Goal: Task Accomplishment & Management: Use online tool/utility

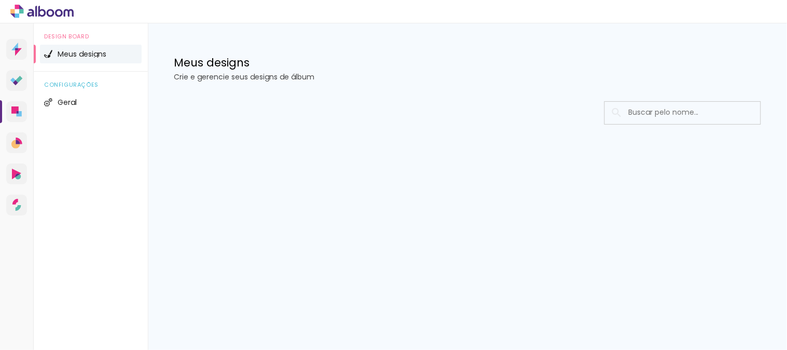
click at [59, 52] on span "Meus designs" at bounding box center [82, 53] width 49 height 7
click at [52, 108] on li "Geral" at bounding box center [91, 102] width 102 height 19
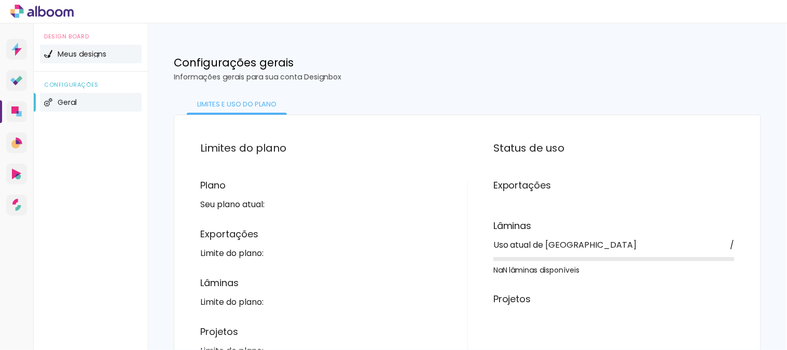
click at [87, 54] on span "Meus designs" at bounding box center [82, 53] width 49 height 7
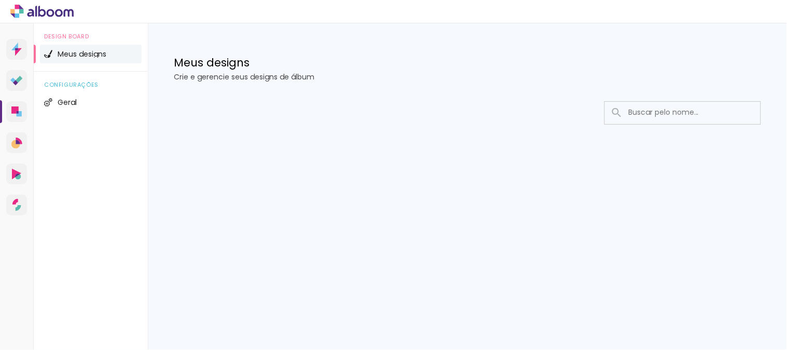
click at [650, 112] on input at bounding box center [697, 112] width 148 height 21
type input "manu"
type paper-input "manu"
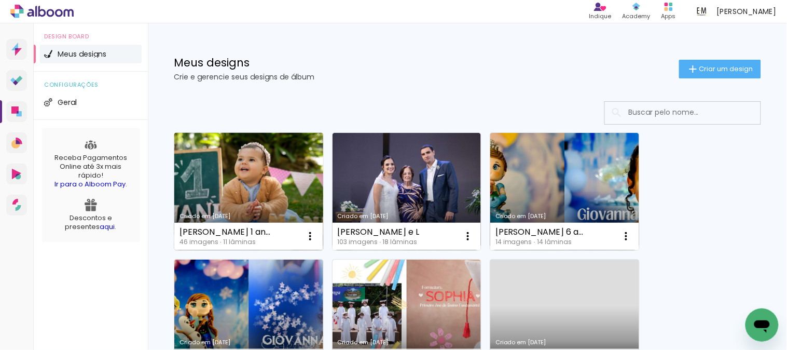
click at [258, 177] on link "Criado em [DATE]" at bounding box center [248, 191] width 149 height 117
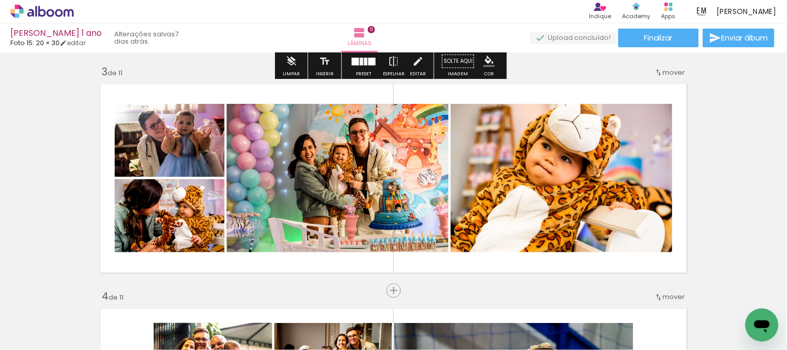
scroll to position [461, 0]
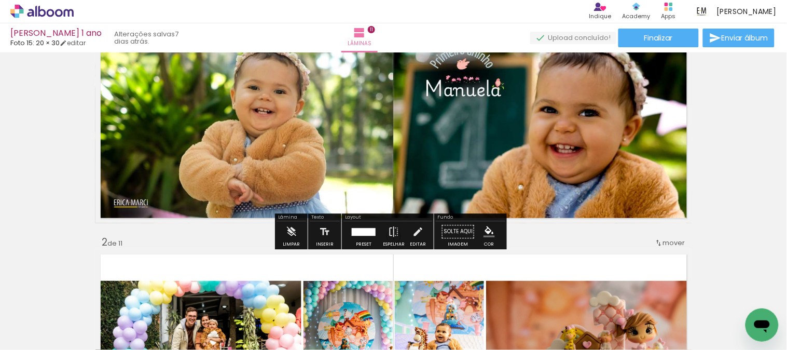
scroll to position [115, 0]
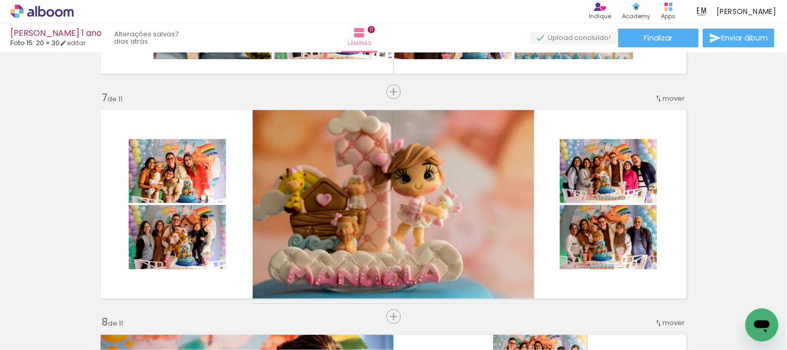
scroll to position [0, 1973]
drag, startPoint x: 203, startPoint y: 348, endPoint x: 14, endPoint y: 32, distance: 368.3
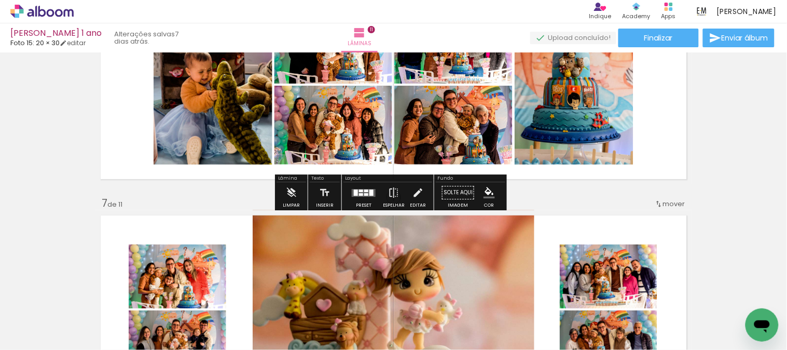
scroll to position [1210, 0]
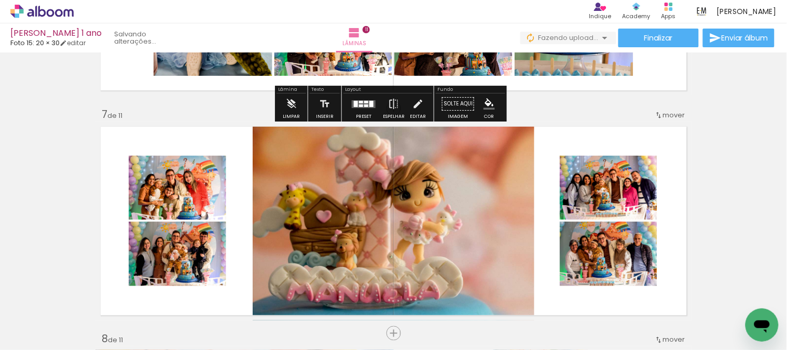
scroll to position [1383, 0]
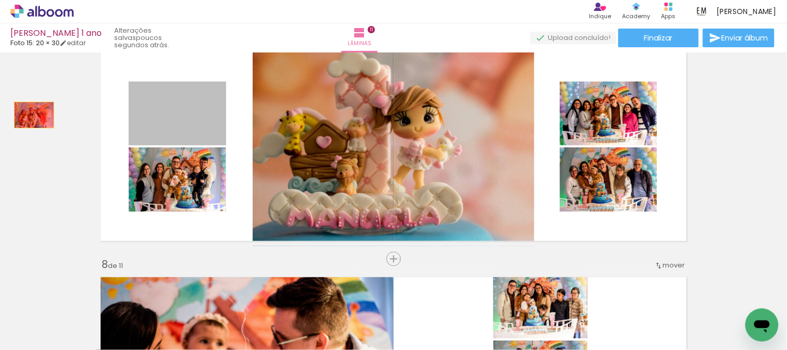
drag, startPoint x: 178, startPoint y: 133, endPoint x: 30, endPoint y: 115, distance: 148.9
click at [30, 115] on div "Inserir lâmina 1 de 11 Inserir lâmina 2 de 11 Inserir lâmina 3 de 11 Inserir lâ…" at bounding box center [393, 21] width 787 height 2696
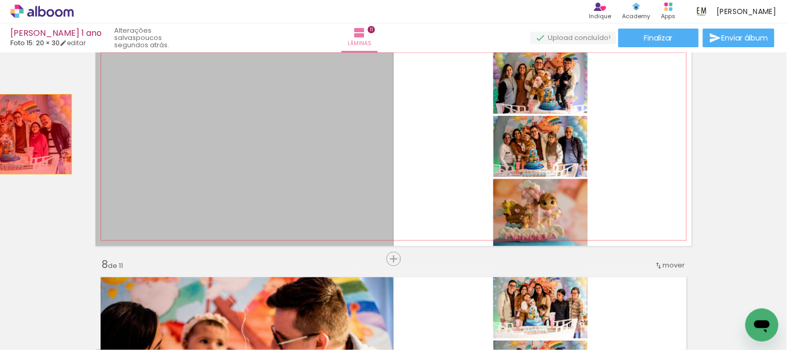
drag, startPoint x: 231, startPoint y: 162, endPoint x: 7, endPoint y: 134, distance: 225.9
click at [7, 134] on div "Inserir lâmina 1 de 11 Inserir lâmina 2 de 11 Inserir lâmina 3 de 11 Inserir lâ…" at bounding box center [393, 21] width 787 height 2696
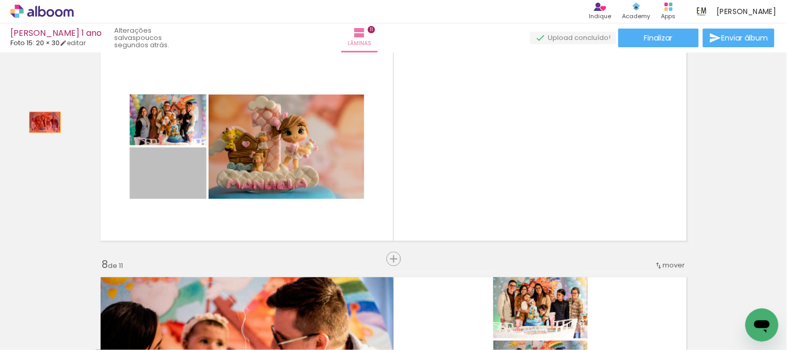
drag, startPoint x: 189, startPoint y: 178, endPoint x: 40, endPoint y: 116, distance: 161.4
click at [40, 116] on div "Inserir lâmina 1 de 11 Inserir lâmina 2 de 11 Inserir lâmina 3 de 11 Inserir lâ…" at bounding box center [393, 21] width 787 height 2696
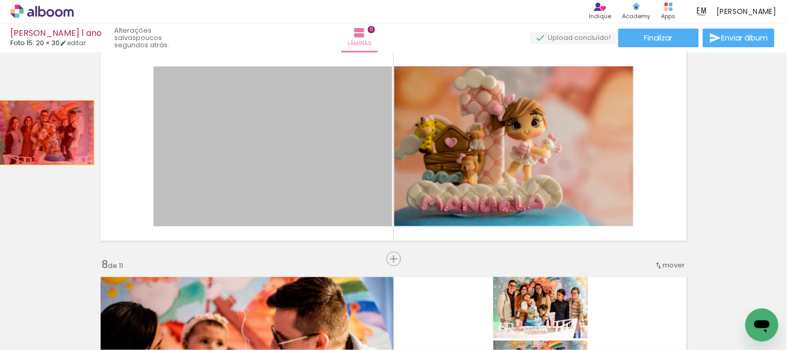
drag, startPoint x: 226, startPoint y: 142, endPoint x: 307, endPoint y: 159, distance: 83.2
click at [29, 126] on div "Inserir lâmina 1 de 11 Inserir lâmina 2 de 11 Inserir lâmina 3 de 11 Inserir lâ…" at bounding box center [393, 21] width 787 height 2696
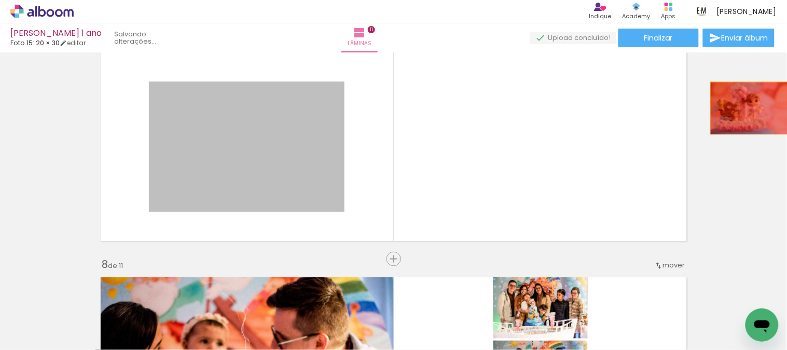
drag, startPoint x: 282, startPoint y: 168, endPoint x: 734, endPoint y: 134, distance: 453.0
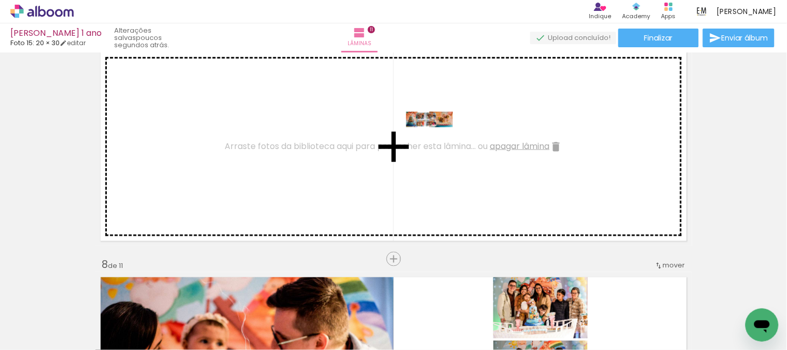
drag, startPoint x: 731, startPoint y: 315, endPoint x: 437, endPoint y: 143, distance: 341.1
click at [437, 143] on quentale-workspace at bounding box center [393, 175] width 787 height 350
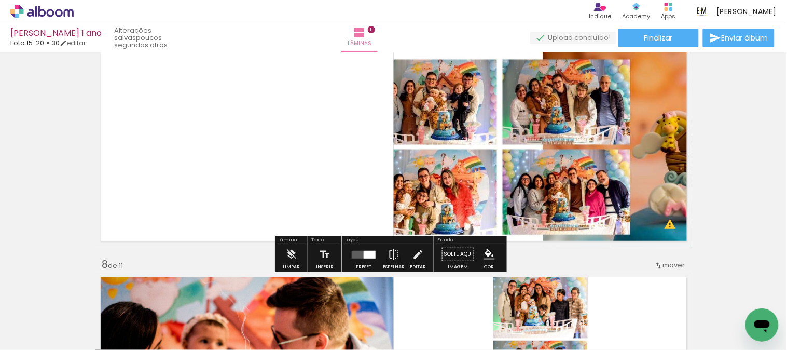
click at [365, 253] on div at bounding box center [370, 255] width 12 height 8
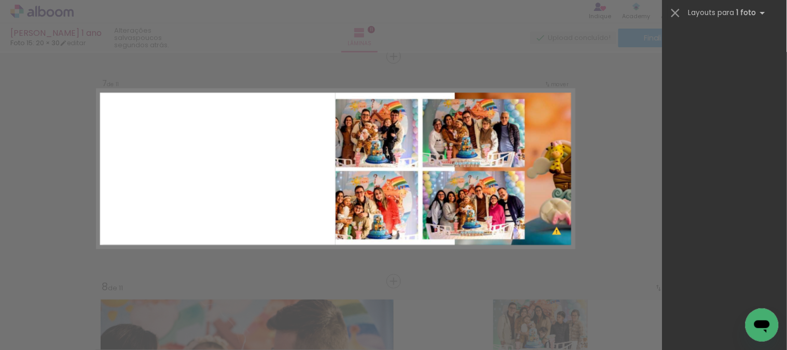
scroll to position [3346, 0]
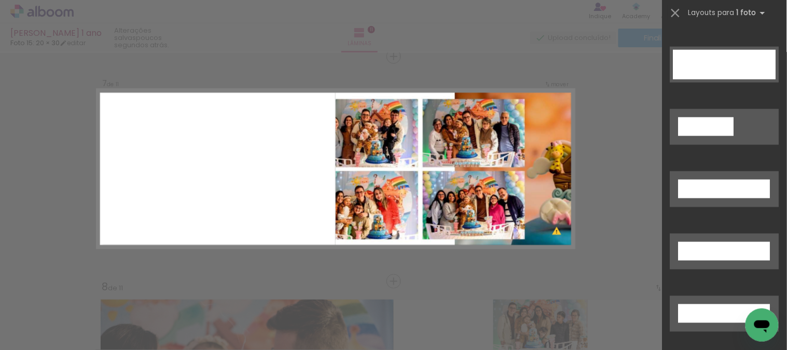
drag, startPoint x: 782, startPoint y: 49, endPoint x: 25, endPoint y: 19, distance: 756.8
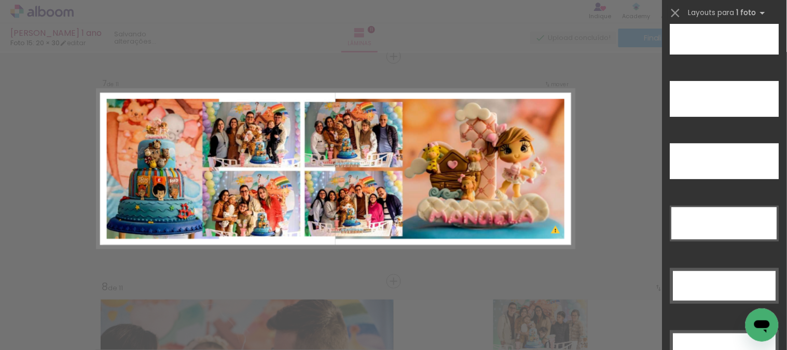
scroll to position [3058, 0]
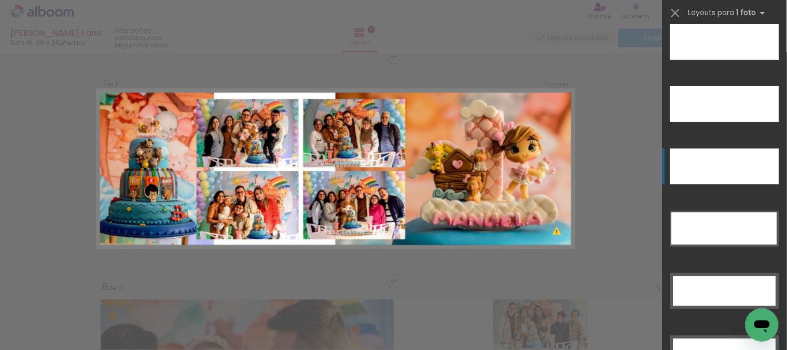
click at [749, 165] on div at bounding box center [724, 166] width 109 height 36
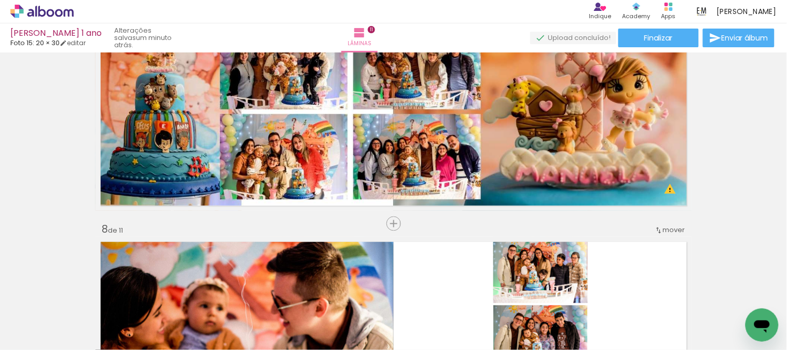
scroll to position [1361, 0]
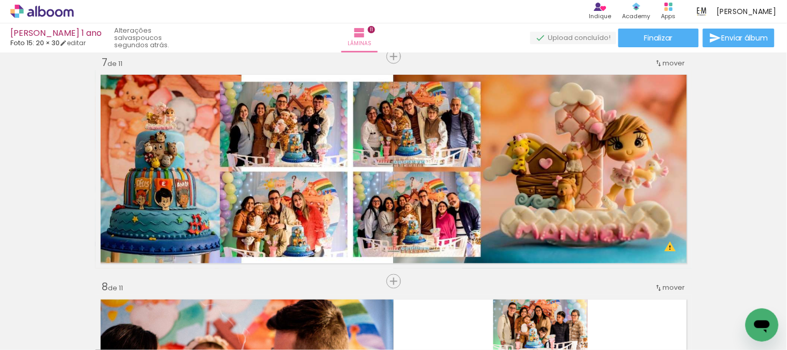
scroll to position [0, 2147]
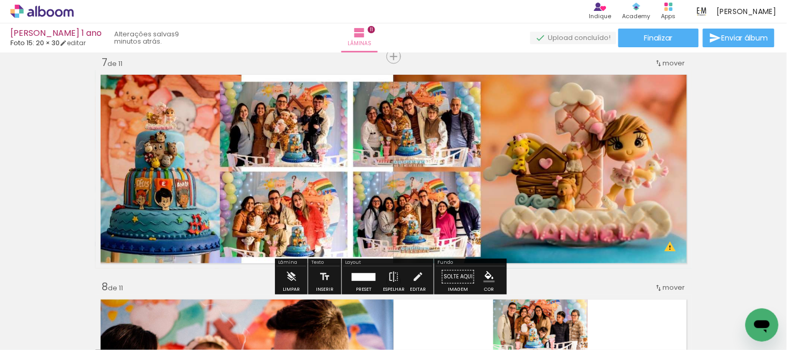
click at [738, 145] on div "Inserir lâmina 1 de 11 Inserir lâmina 2 de 11 Inserir lâmina 3 de 11 Inserir lâ…" at bounding box center [393, 43] width 787 height 2696
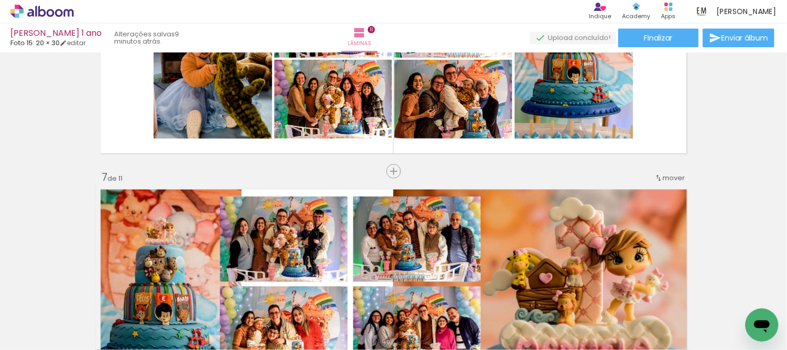
scroll to position [1476, 0]
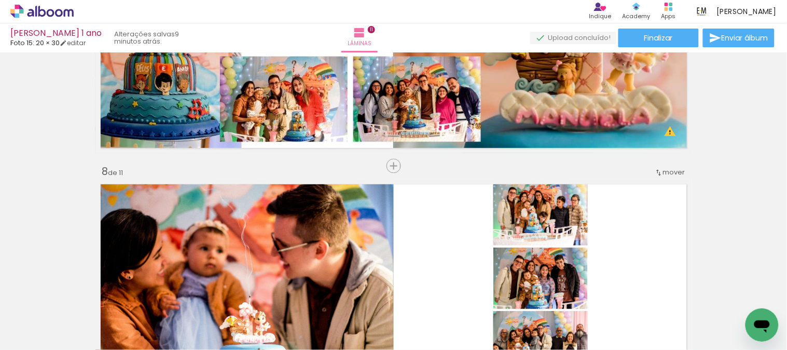
click at [552, 295] on iron-icon at bounding box center [548, 293] width 11 height 11
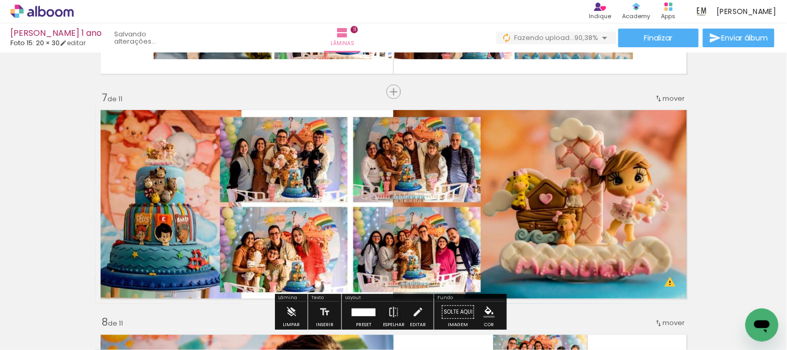
scroll to position [1383, 0]
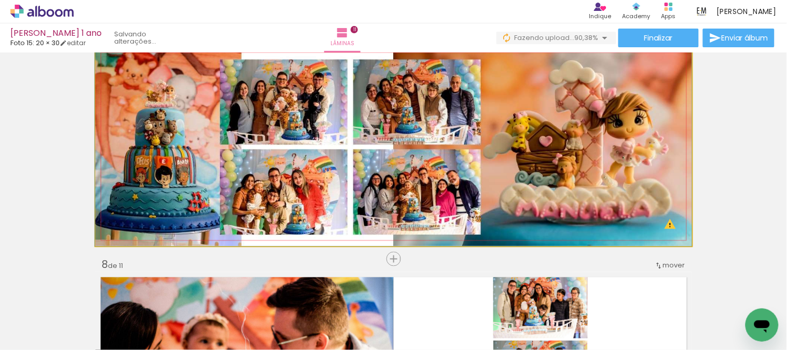
click at [536, 151] on quentale-photo at bounding box center [393, 146] width 596 height 199
drag, startPoint x: 523, startPoint y: 153, endPoint x: 401, endPoint y: 174, distance: 123.2
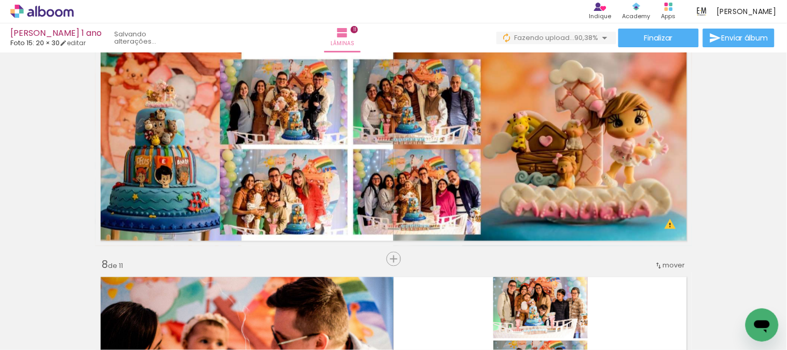
scroll to position [0, 2322]
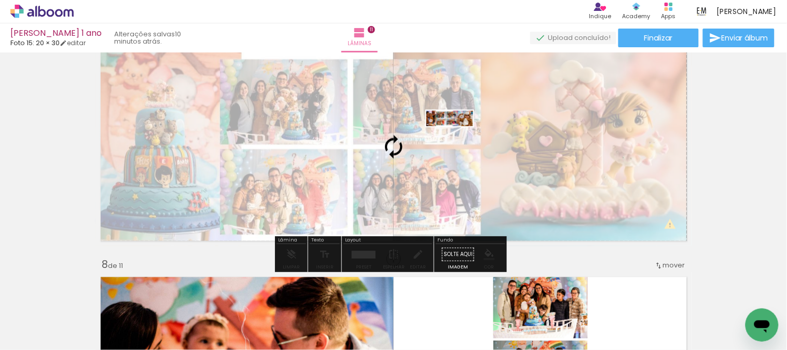
drag, startPoint x: 699, startPoint y: 321, endPoint x: 457, endPoint y: 142, distance: 300.7
click at [457, 142] on quentale-workspace at bounding box center [393, 175] width 787 height 350
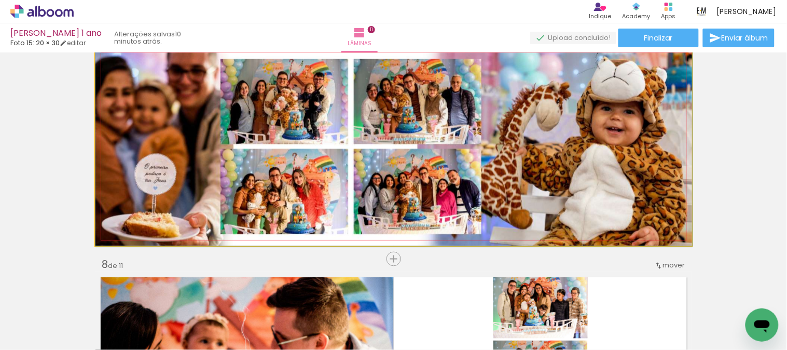
drag, startPoint x: 145, startPoint y: 123, endPoint x: 163, endPoint y: 126, distance: 18.3
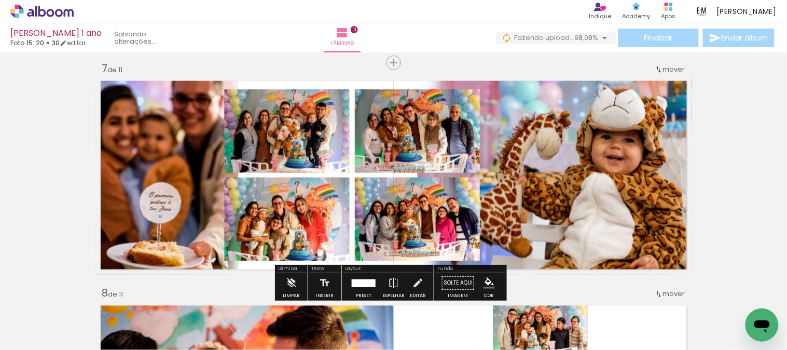
scroll to position [1325, 0]
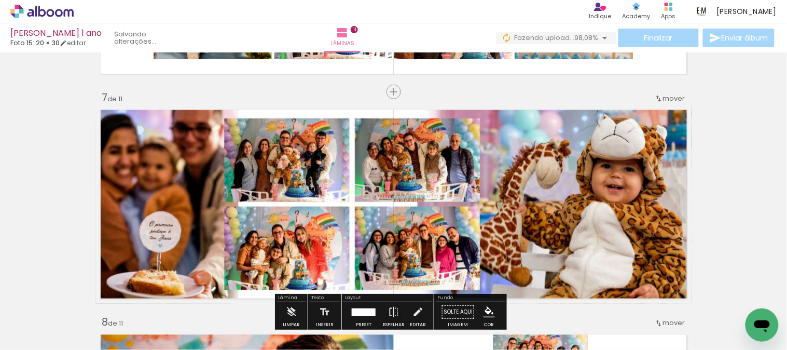
click at [711, 166] on div "Inserir lâmina 1 de 11 Inserir lâmina 2 de 11 Inserir lâmina 3 de 11 Inserir lâ…" at bounding box center [393, 79] width 787 height 2696
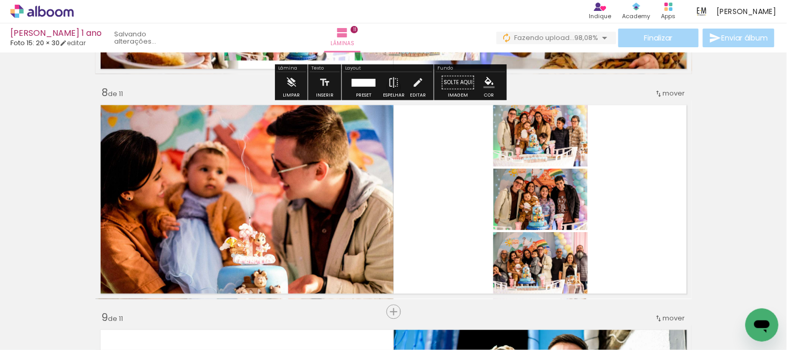
scroll to position [1556, 0]
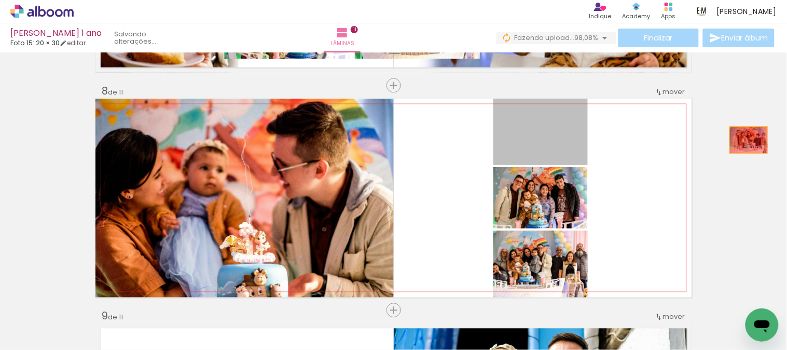
drag, startPoint x: 537, startPoint y: 146, endPoint x: 744, endPoint y: 140, distance: 207.6
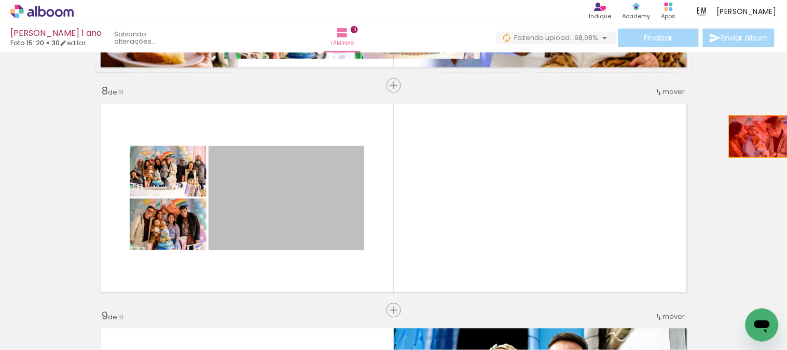
drag, startPoint x: 296, startPoint y: 204, endPoint x: 756, endPoint y: 136, distance: 465.0
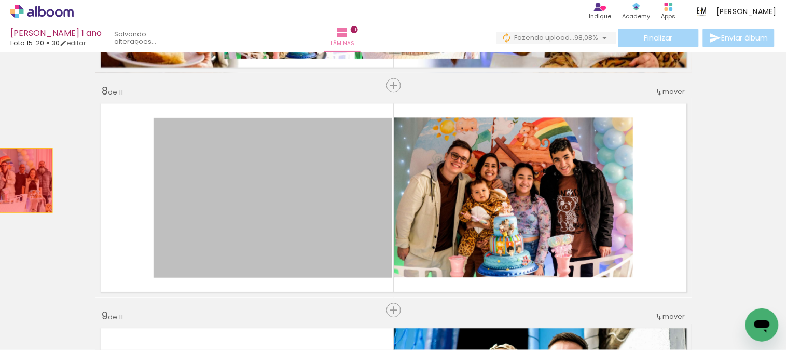
drag, startPoint x: 268, startPoint y: 199, endPoint x: 0, endPoint y: 181, distance: 268.8
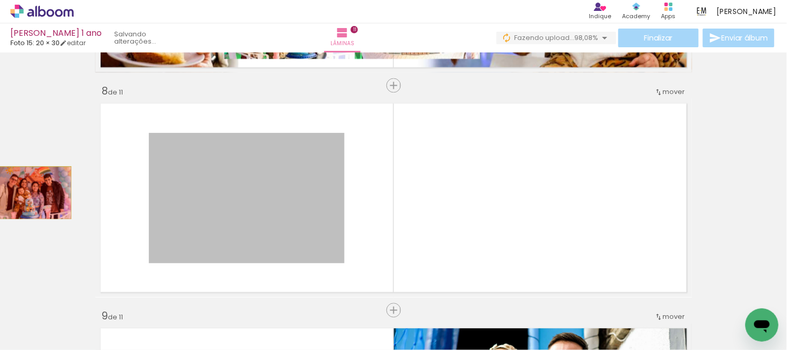
drag, startPoint x: 227, startPoint y: 205, endPoint x: 27, endPoint y: 193, distance: 199.5
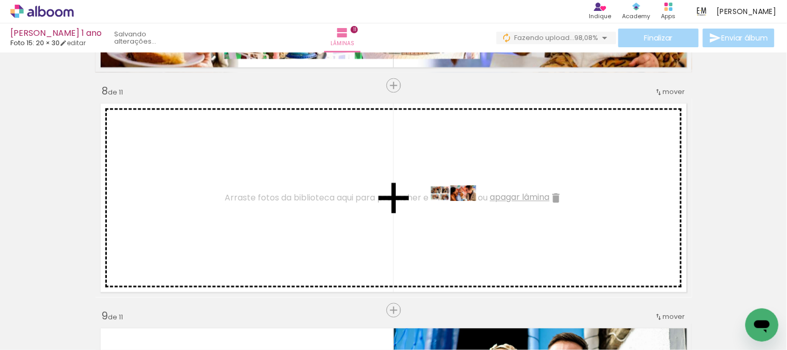
drag, startPoint x: 517, startPoint y: 316, endPoint x: 461, endPoint y: 216, distance: 115.0
click at [461, 216] on quentale-workspace at bounding box center [393, 175] width 787 height 350
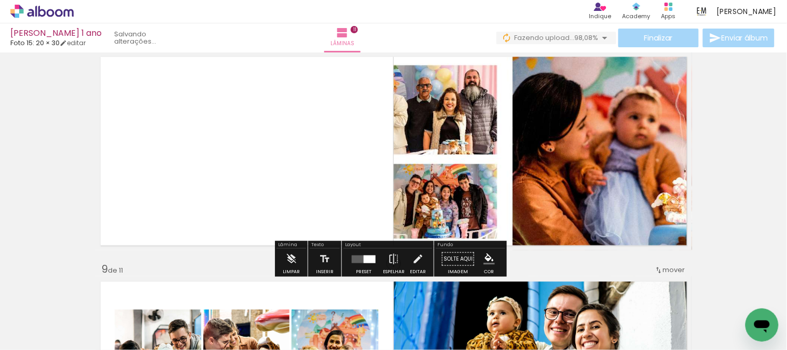
scroll to position [1614, 0]
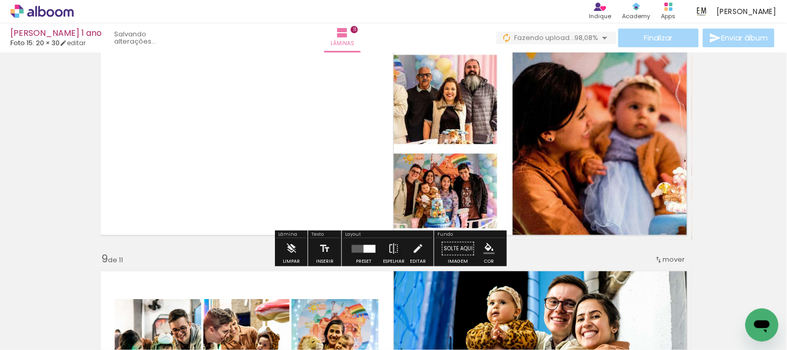
click at [364, 249] on div at bounding box center [370, 248] width 12 height 8
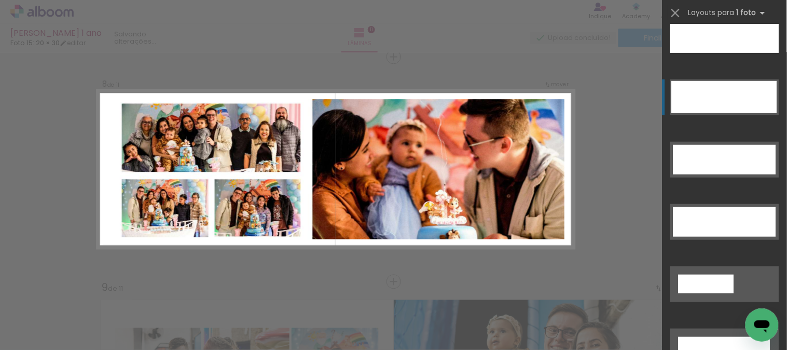
scroll to position [3173, 0]
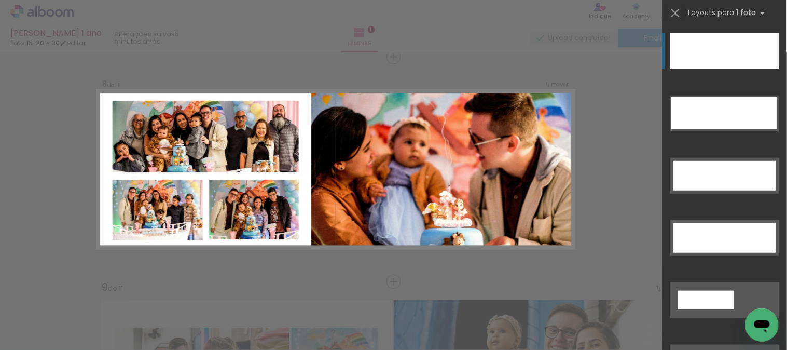
click at [746, 61] on div at bounding box center [724, 51] width 109 height 36
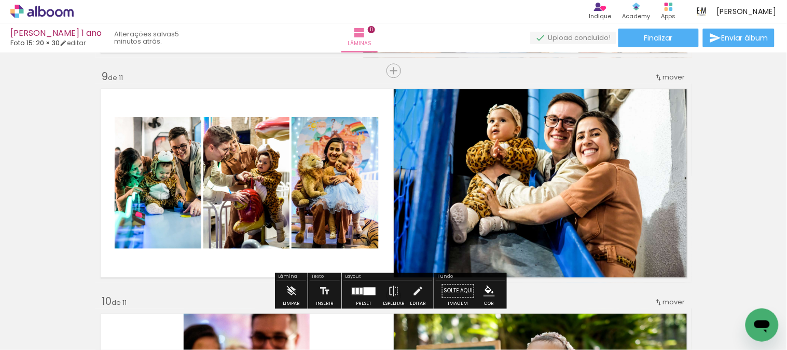
scroll to position [1816, 0]
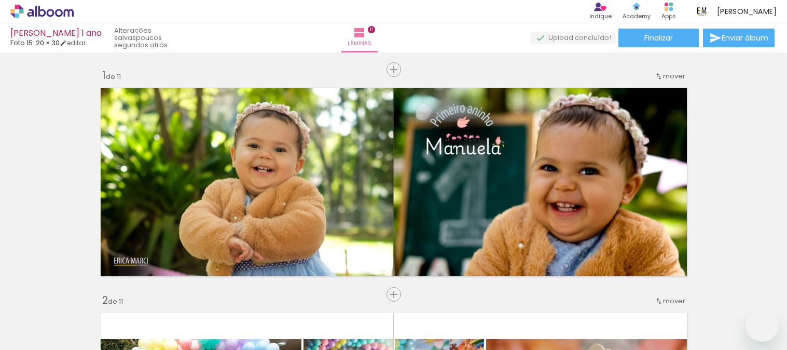
click at [661, 37] on span "Finalizar" at bounding box center [658, 37] width 29 height 7
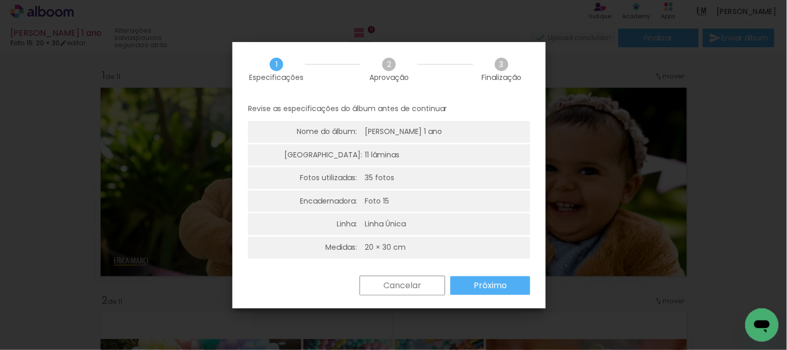
scroll to position [2, 0]
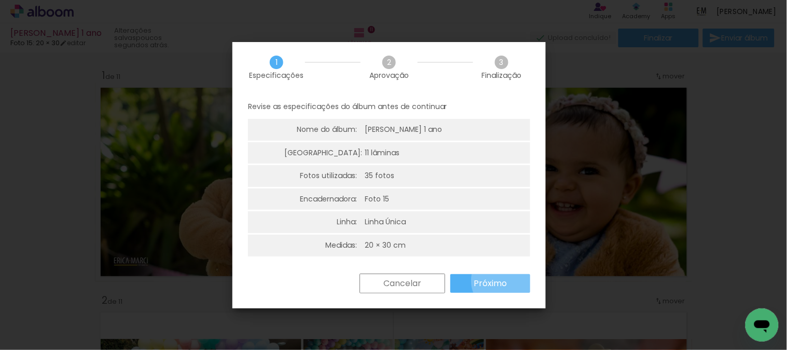
click at [0, 0] on slot "Próximo" at bounding box center [0, 0] width 0 height 0
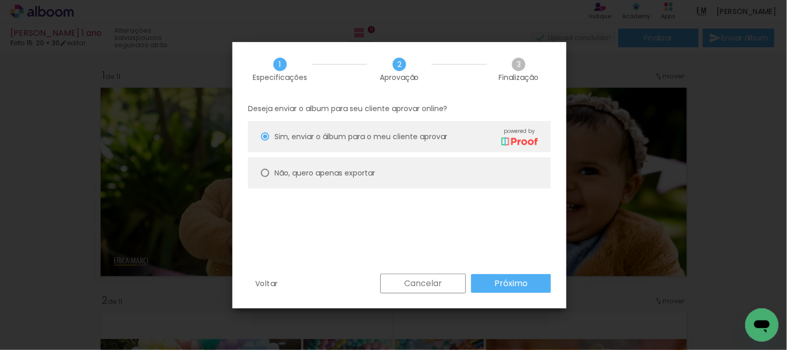
click at [0, 0] on slot "Não, quero apenas exportar" at bounding box center [0, 0] width 0 height 0
type paper-radio-button "on"
click at [534, 281] on paper-button "Próximo" at bounding box center [511, 283] width 80 height 19
type input "Alta, 300 DPI"
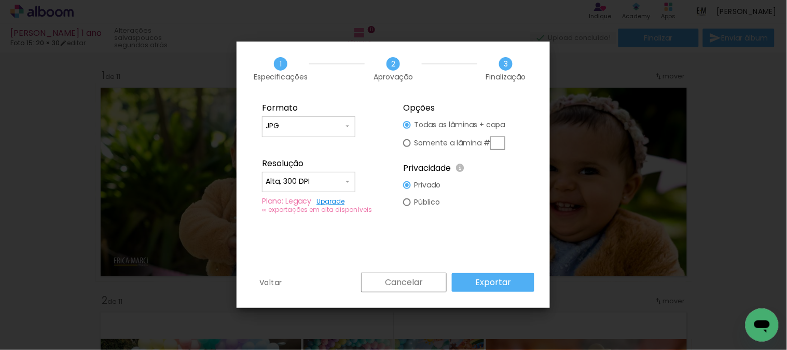
click at [0, 0] on slot "Exportar" at bounding box center [0, 0] width 0 height 0
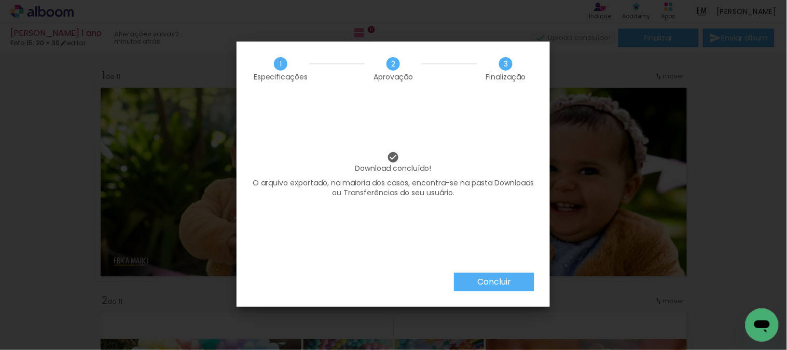
click at [0, 0] on slot "Concluir" at bounding box center [0, 0] width 0 height 0
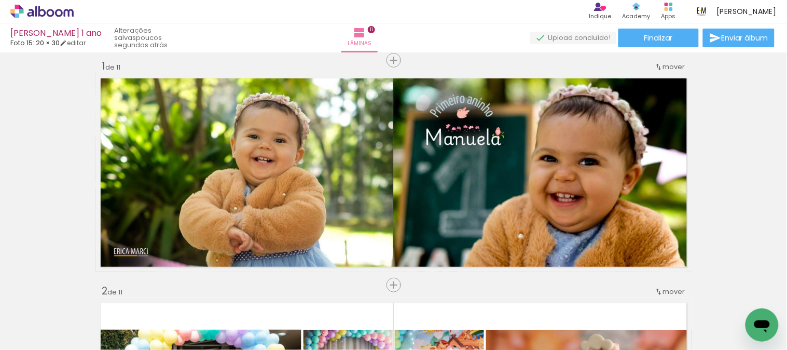
scroll to position [0, 0]
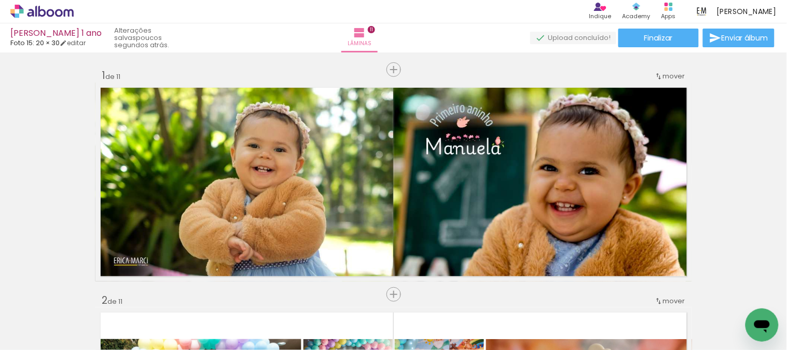
scroll to position [0, 2322]
click at [667, 40] on span "Finalizar" at bounding box center [658, 37] width 29 height 7
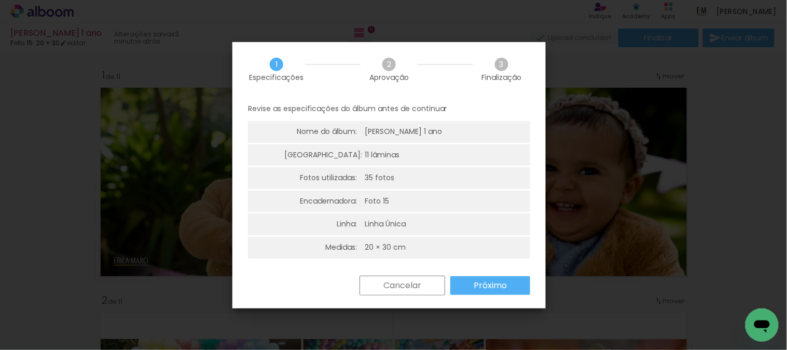
click at [0, 0] on slot "Próximo" at bounding box center [0, 0] width 0 height 0
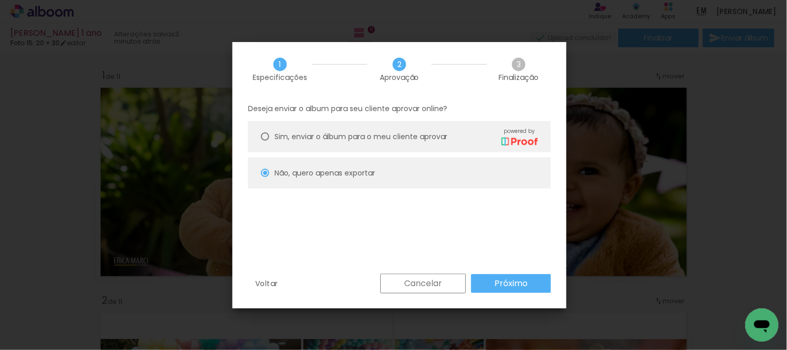
click at [310, 134] on span "Sim, enviar o álbum para o meu cliente aprovar" at bounding box center [360, 136] width 173 height 11
type paper-radio-button "on"
click at [0, 0] on slot "Próximo" at bounding box center [0, 0] width 0 height 0
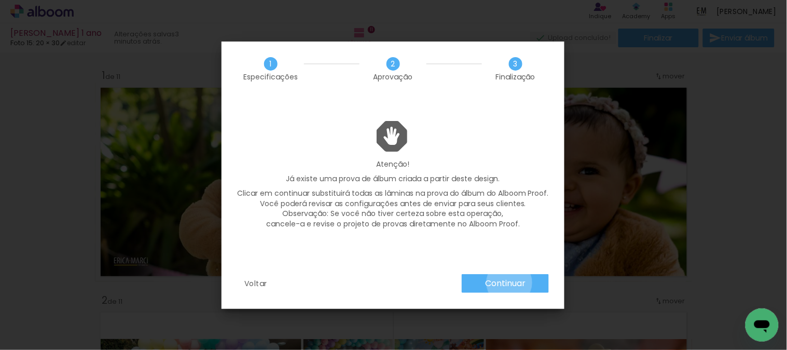
click at [0, 0] on slot "Continuar" at bounding box center [0, 0] width 0 height 0
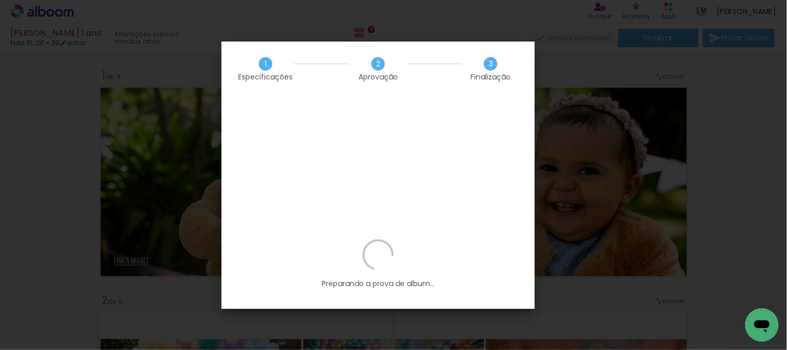
scroll to position [0, 2322]
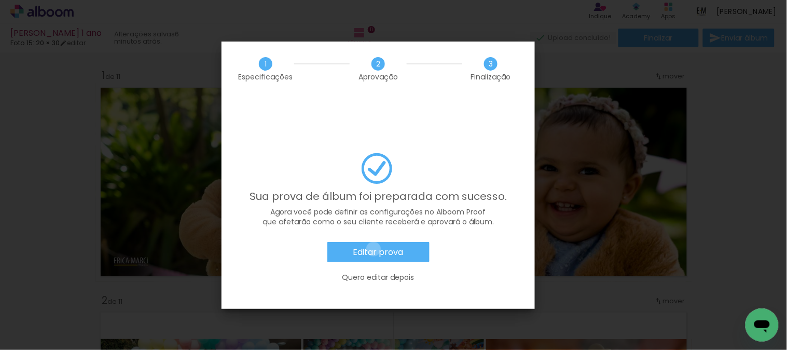
click at [0, 0] on slot "Editar prova" at bounding box center [0, 0] width 0 height 0
